Goal: Information Seeking & Learning: Stay updated

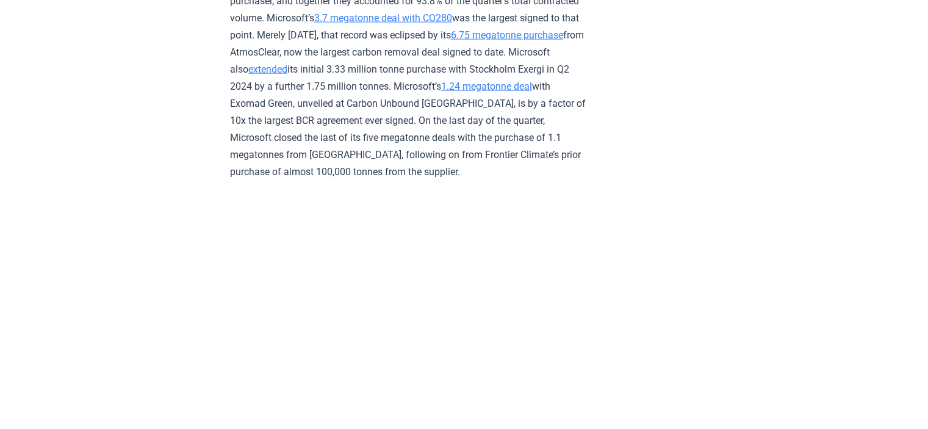
scroll to position [2829, 0]
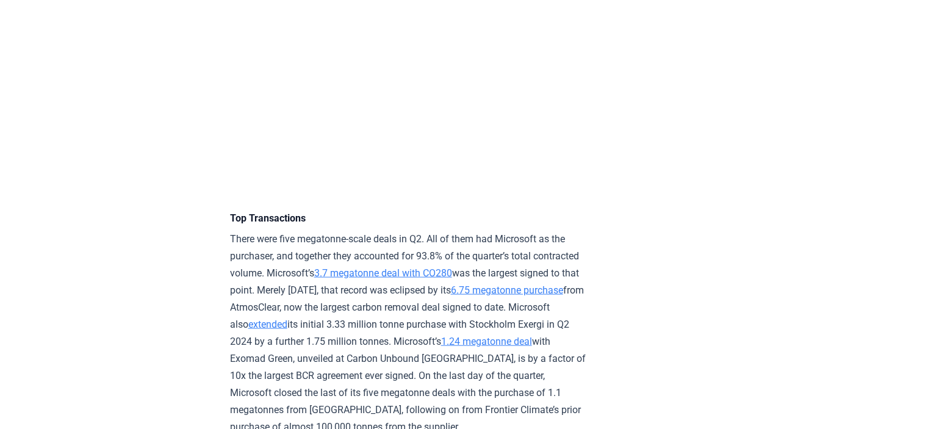
drag, startPoint x: 98, startPoint y: 305, endPoint x: 95, endPoint y: 215, distance: 89.8
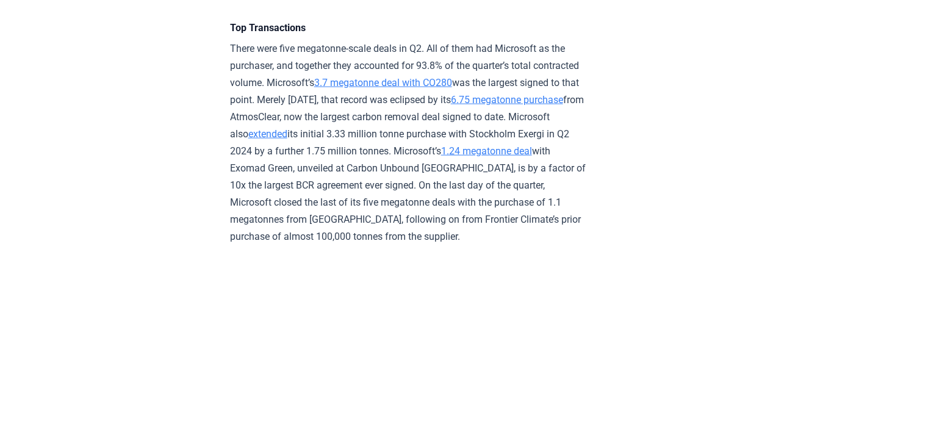
scroll to position [2713, 0]
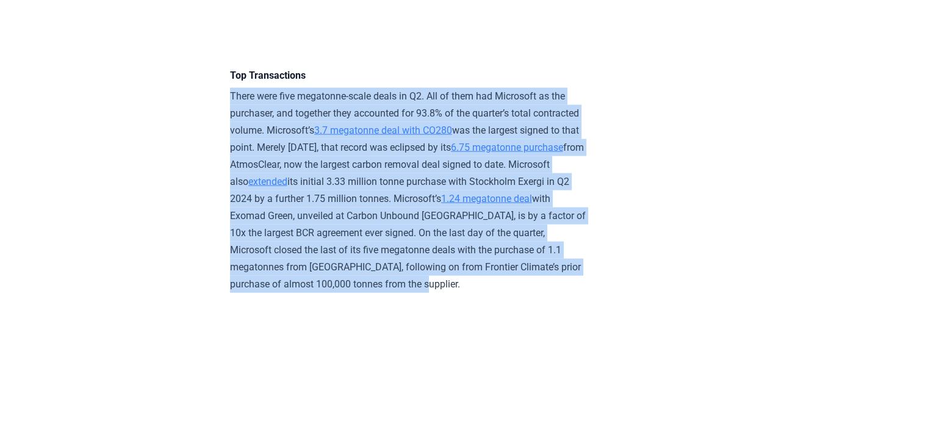
drag, startPoint x: 225, startPoint y: 112, endPoint x: 546, endPoint y: 309, distance: 376.7
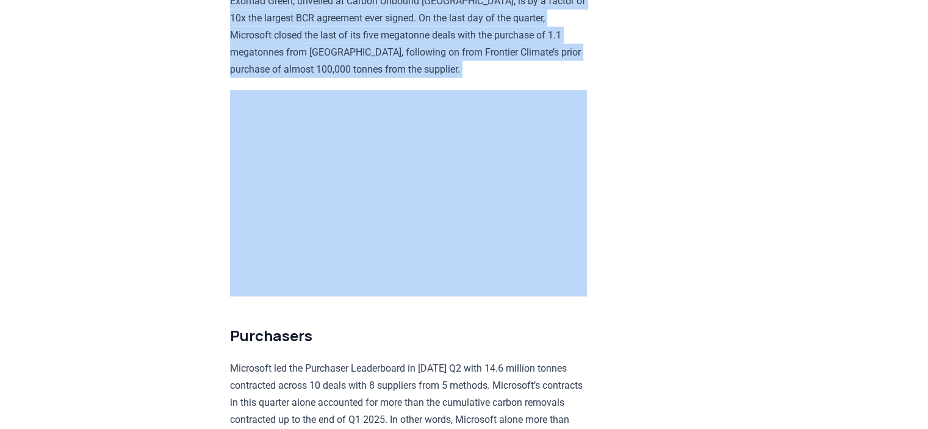
scroll to position [2933, 0]
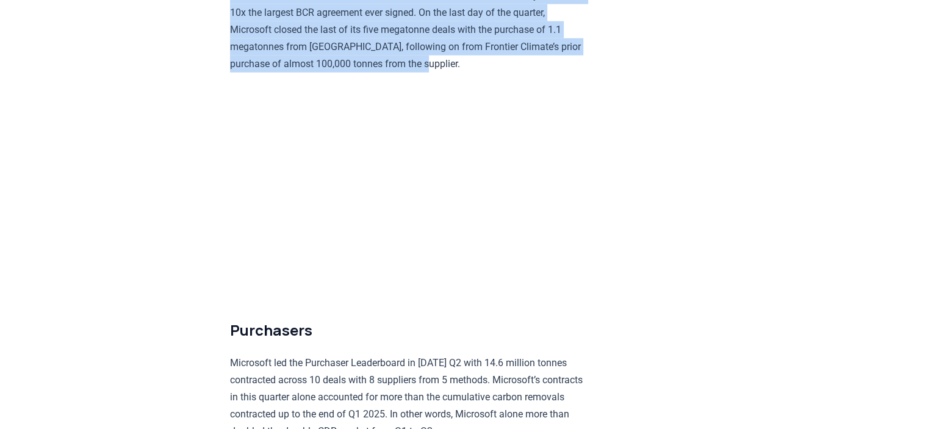
drag, startPoint x: 230, startPoint y: 27, endPoint x: 433, endPoint y: 87, distance: 211.8
copy div "Top Transactions There were five megatonne-scale deals in Q2. All of them had M…"
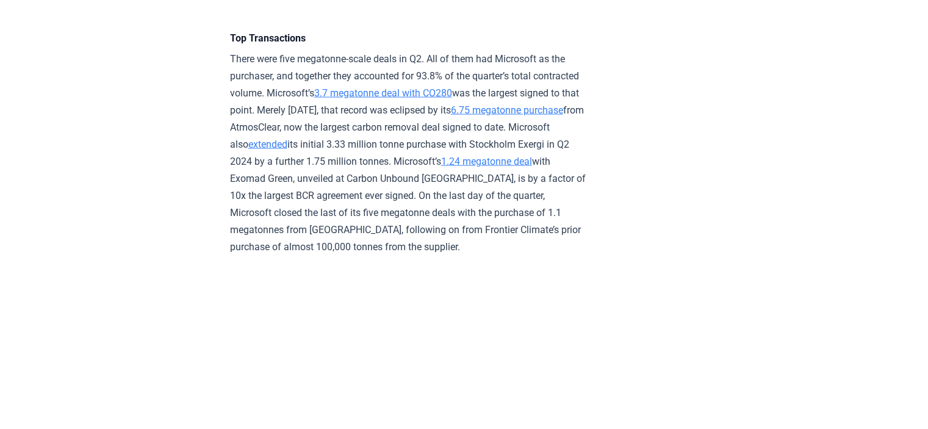
scroll to position [3055, 0]
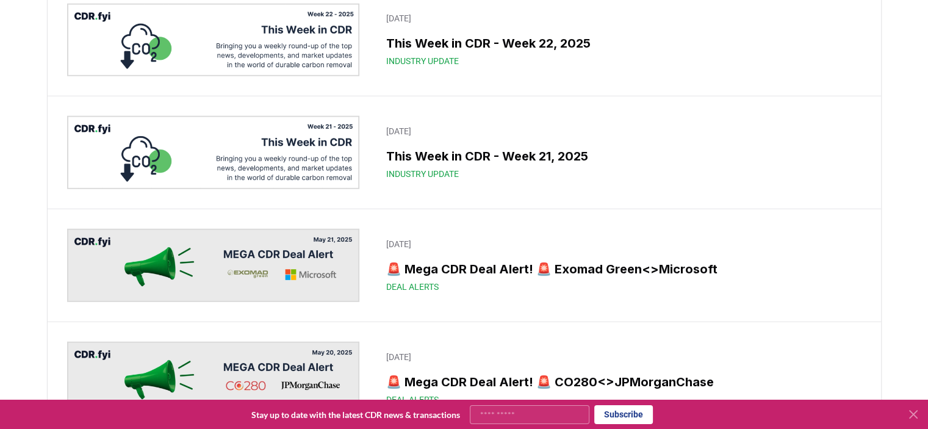
scroll to position [3363, 0]
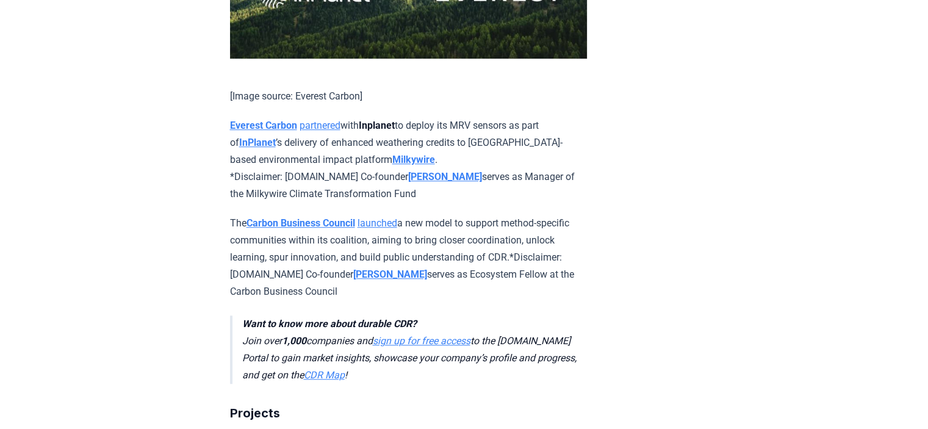
scroll to position [792, 0]
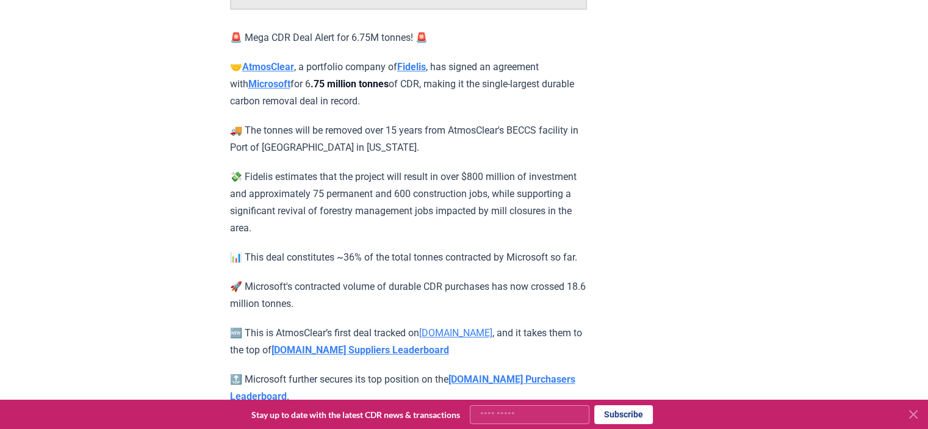
scroll to position [212, 0]
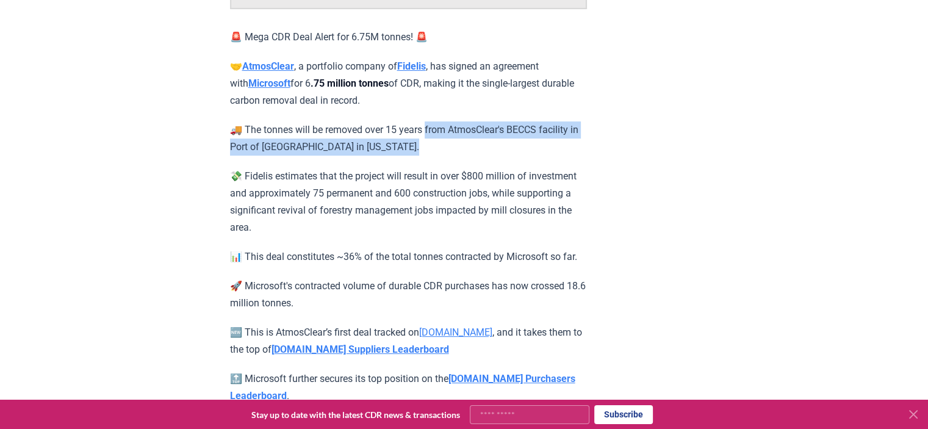
drag, startPoint x: 435, startPoint y: 134, endPoint x: 420, endPoint y: 143, distance: 17.3
click at [420, 143] on p "🚚 The tonnes will be removed over 15 years from AtmosClear's BECCS facility in …" at bounding box center [408, 138] width 357 height 34
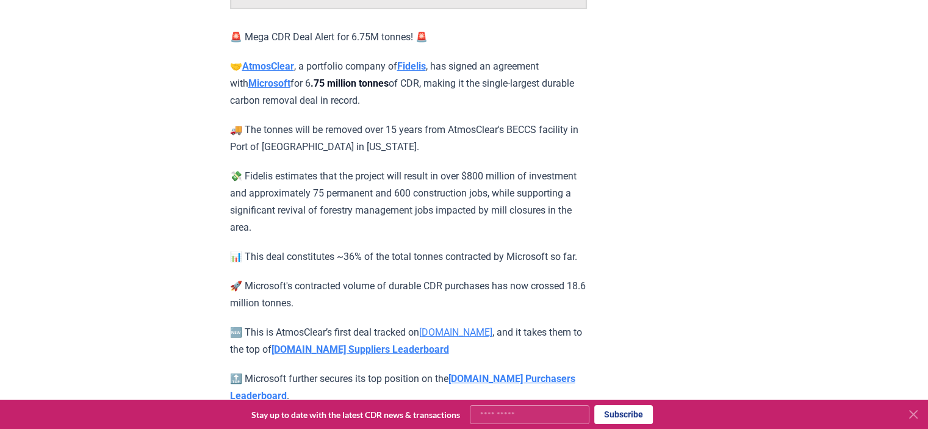
click at [426, 197] on p "💸 Fidelis estimates that the project will result in over $800 million of invest…" at bounding box center [408, 202] width 357 height 68
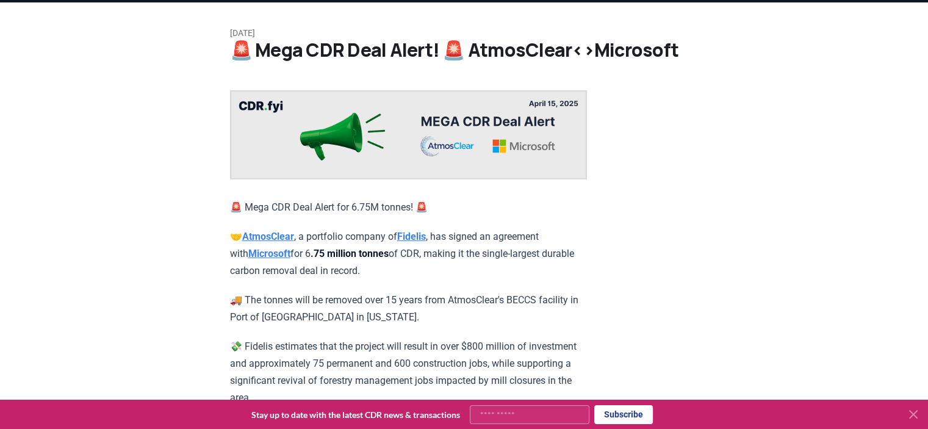
scroll to position [334, 0]
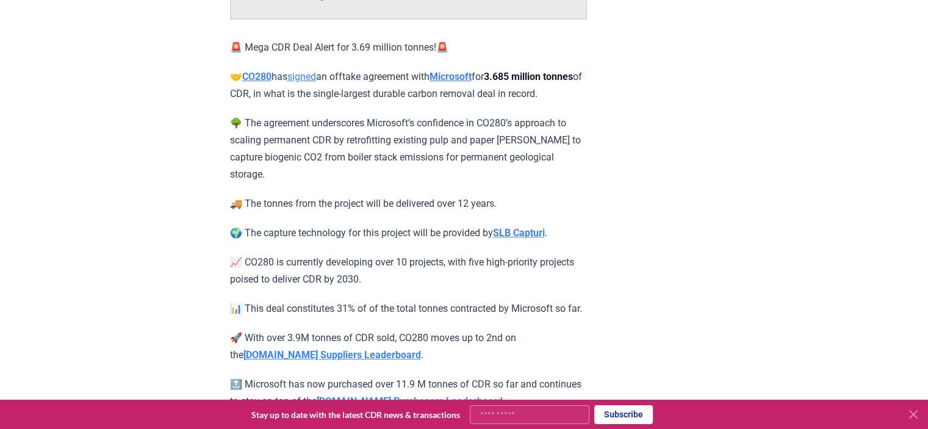
scroll to position [183, 0]
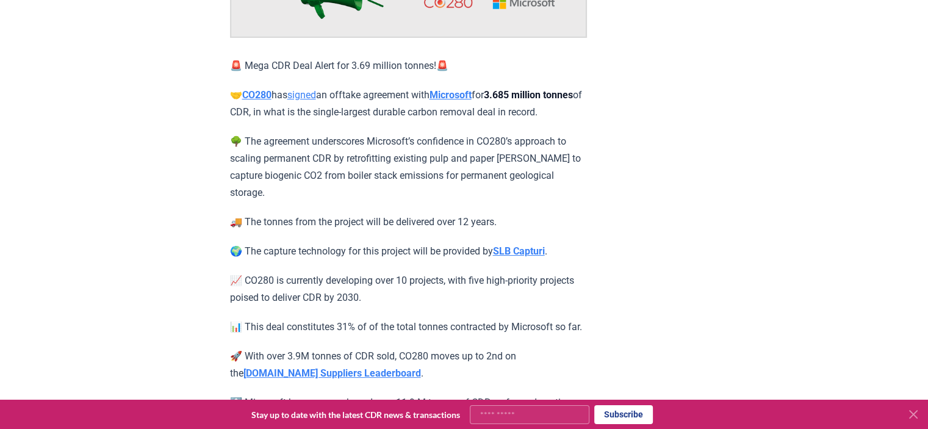
click at [389, 192] on p "🌳 The agreement underscores Microsoft’s confidence in CO280’s approach to scali…" at bounding box center [408, 167] width 357 height 68
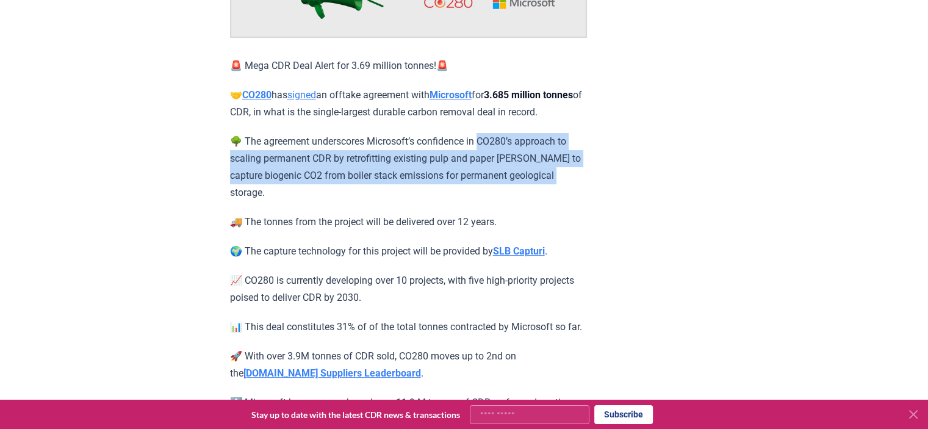
drag, startPoint x: 486, startPoint y: 155, endPoint x: 568, endPoint y: 195, distance: 91.7
click at [568, 195] on p "🌳 The agreement underscores Microsoft’s confidence in CO280’s approach to scali…" at bounding box center [408, 167] width 357 height 68
copy p "O280’s approach to scaling permanent CDR by retrofitting existing pulp and pape…"
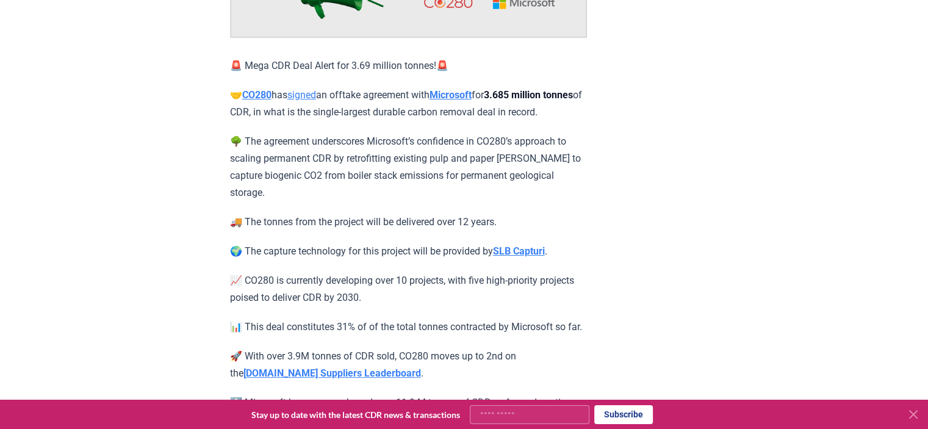
click at [351, 233] on div "🚨 Mega CDR Deal Alert for 3.69 million tonnes!🚨 🤝 CO280 has signed an offtake a…" at bounding box center [408, 235] width 357 height 572
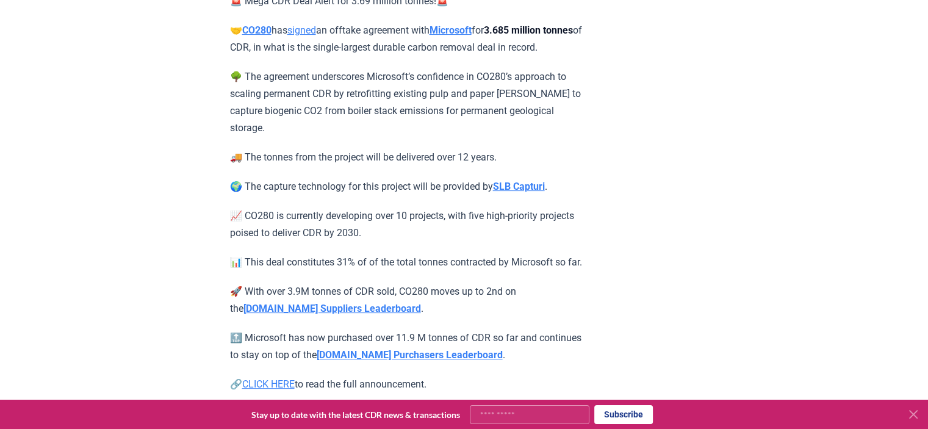
scroll to position [488, 0]
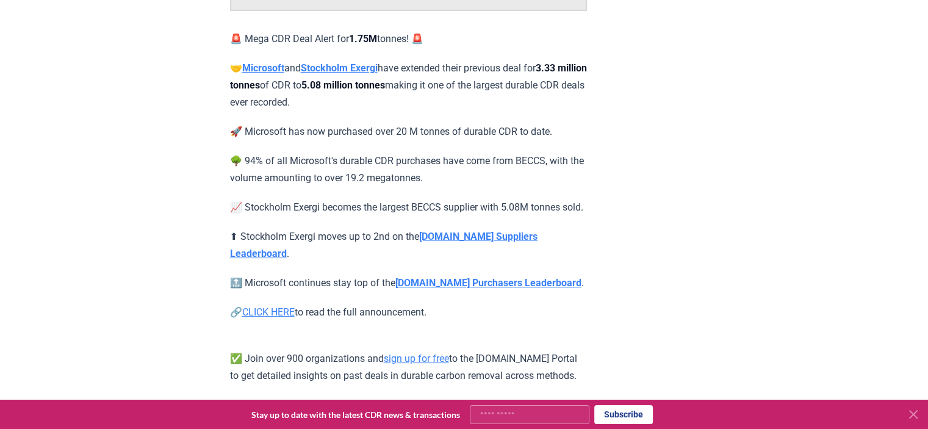
scroll to position [305, 0]
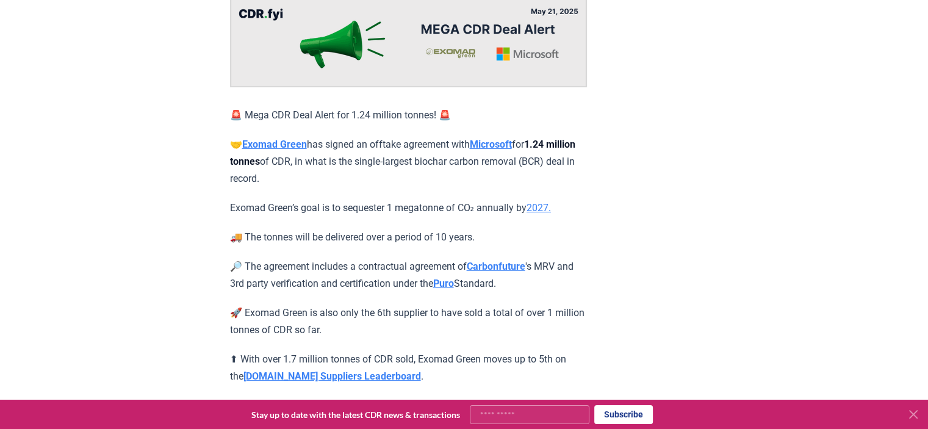
scroll to position [183, 0]
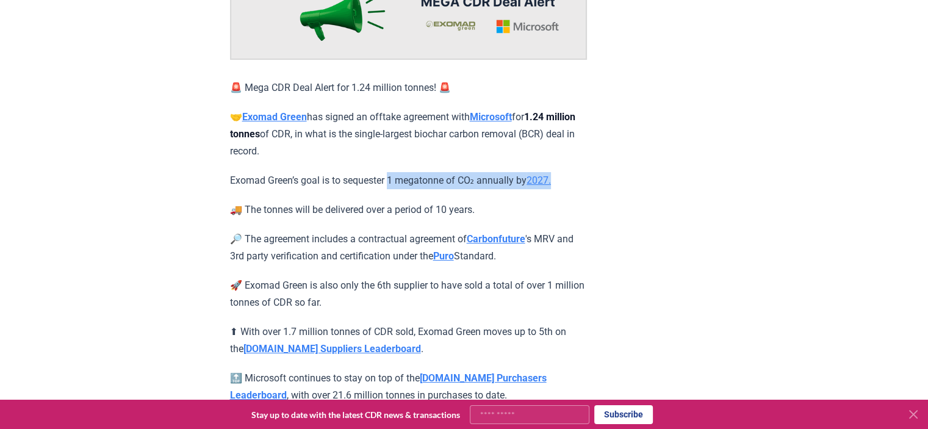
drag, startPoint x: 393, startPoint y: 157, endPoint x: 569, endPoint y: 160, distance: 175.8
click at [569, 172] on p "Exomad Green’s goal is to sequester 1 megatonne of CO₂ annually by 2027." at bounding box center [408, 180] width 357 height 17
copy p "1 megatonne of CO₂ annually by 2027."
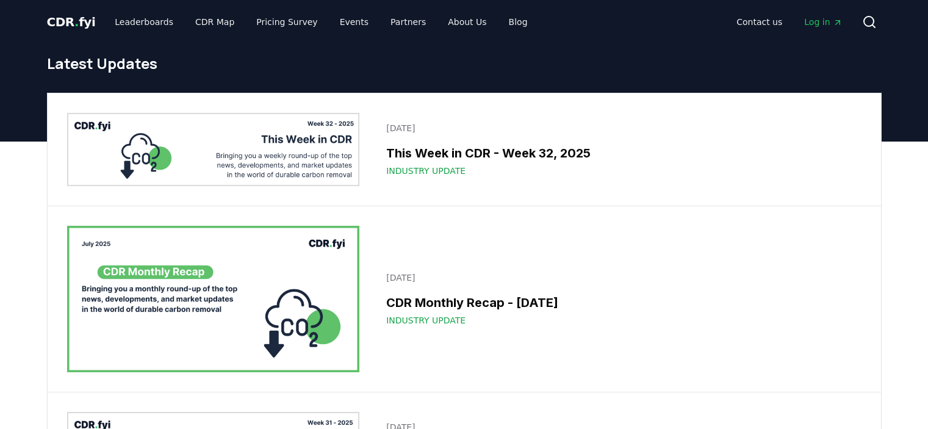
scroll to position [7536, 0]
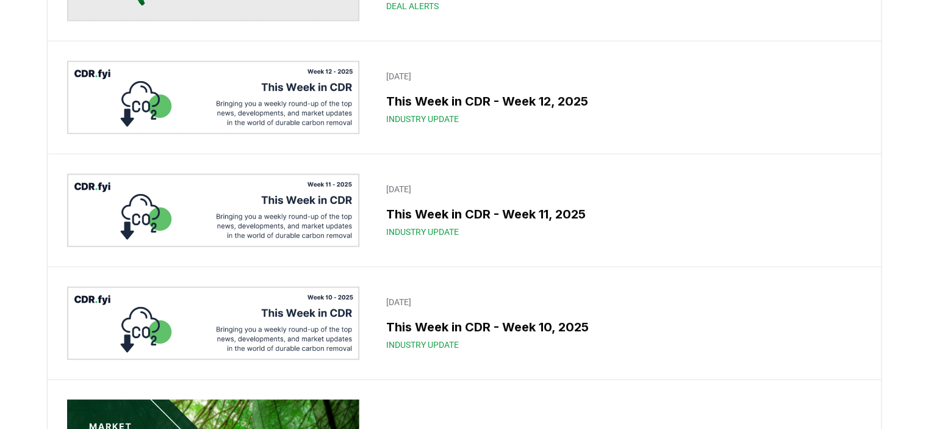
drag, startPoint x: 557, startPoint y: 4, endPoint x: 39, endPoint y: 70, distance: 521.8
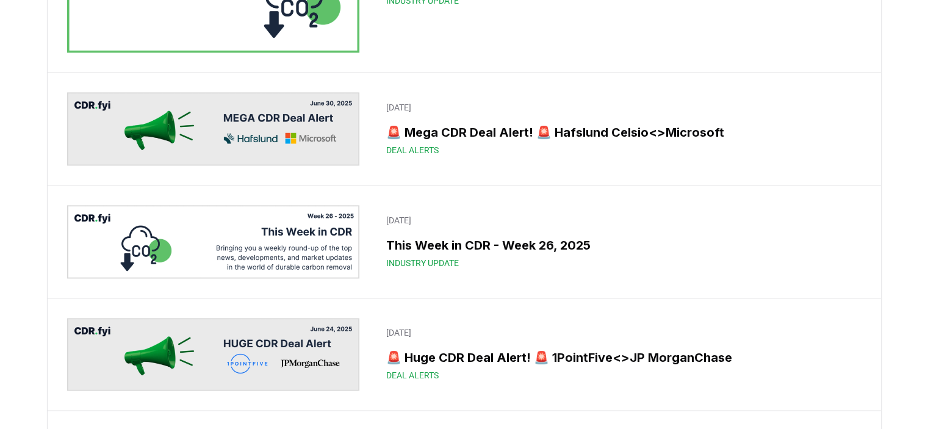
scroll to position [1739, 0]
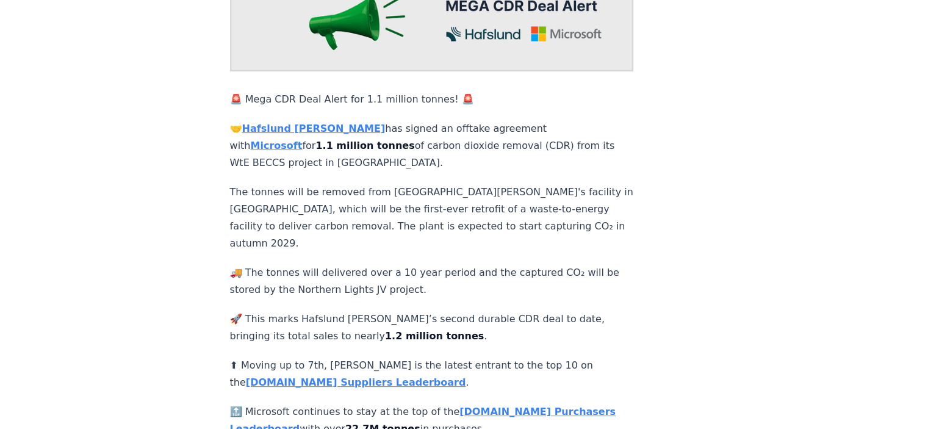
scroll to position [244, 0]
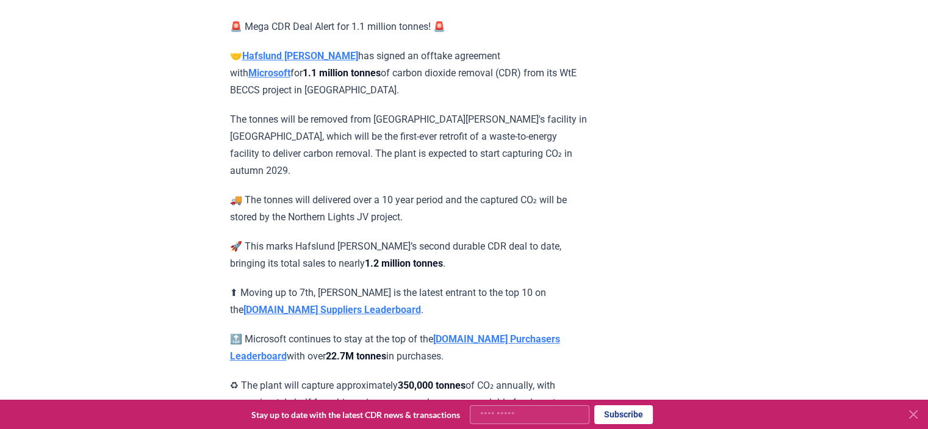
drag, startPoint x: 412, startPoint y: 136, endPoint x: 359, endPoint y: 128, distance: 53.8
click at [410, 136] on p "The tonnes will be removed from [GEOGRAPHIC_DATA][PERSON_NAME]'s facility in [G…" at bounding box center [408, 145] width 357 height 68
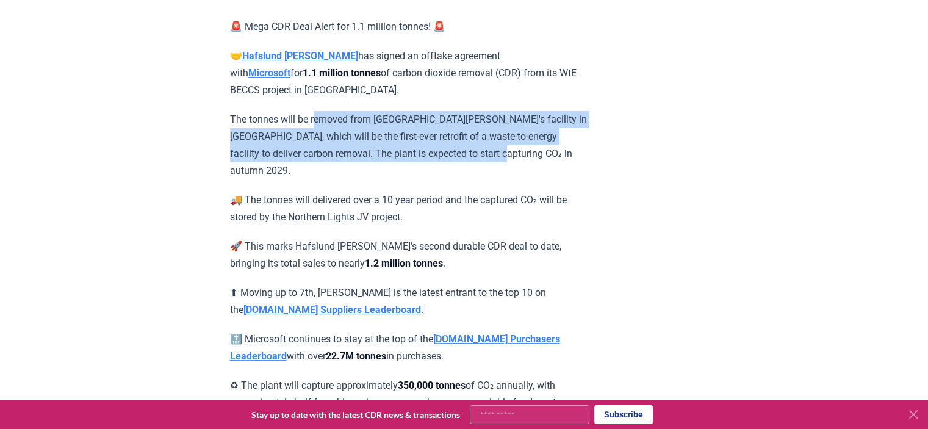
drag, startPoint x: 315, startPoint y: 118, endPoint x: 568, endPoint y: 146, distance: 254.3
click at [568, 146] on p "The tonnes will be removed from [GEOGRAPHIC_DATA][PERSON_NAME]'s facility in [G…" at bounding box center [408, 145] width 357 height 68
copy p "emoved from [GEOGRAPHIC_DATA][PERSON_NAME]'s facility in [GEOGRAPHIC_DATA], whi…"
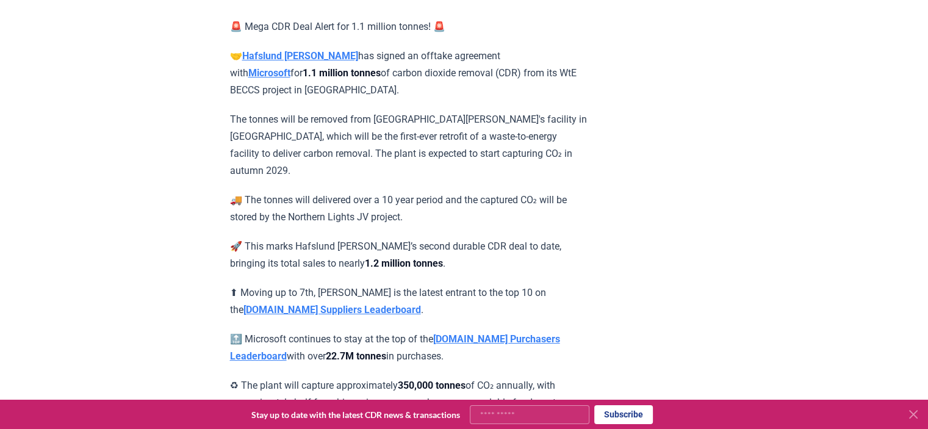
click at [527, 192] on p "🚚 The tonnes will delivered over a 10 year period and the captured CO₂ will be …" at bounding box center [408, 209] width 357 height 34
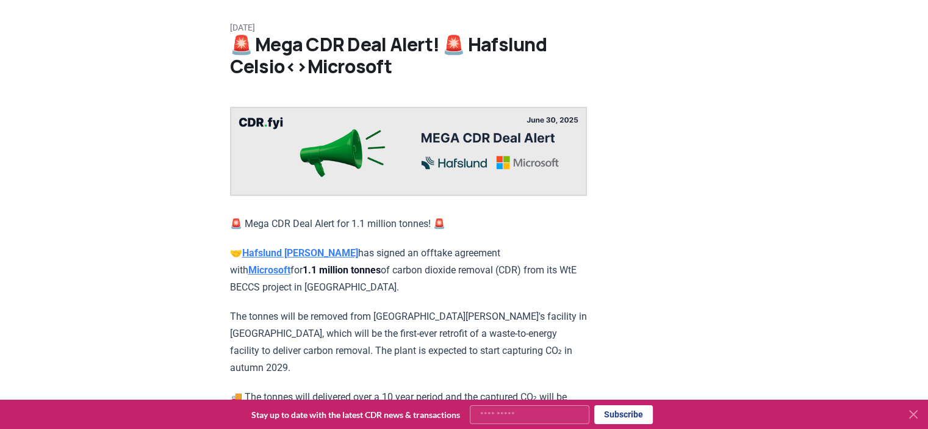
scroll to position [0, 0]
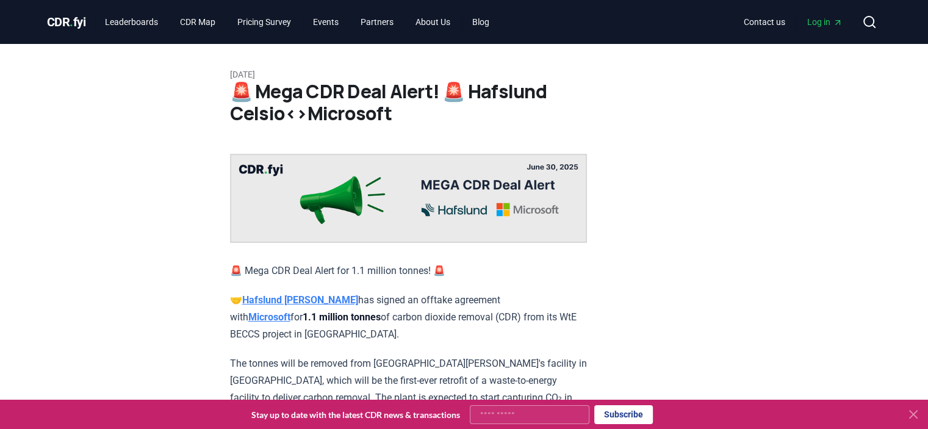
drag, startPoint x: 144, startPoint y: 307, endPoint x: 146, endPoint y: 159, distance: 148.3
